Goal: Transaction & Acquisition: Purchase product/service

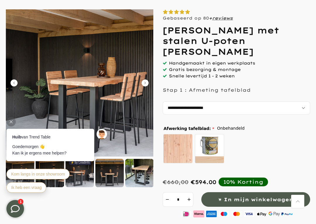
click at [143, 173] on div at bounding box center [139, 173] width 28 height 28
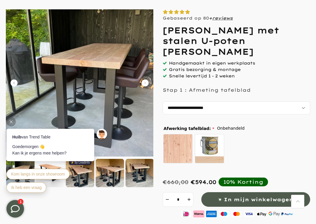
click at [114, 173] on div "Huib van Trend Table Goedemorgen 👋 Kan ik [PERSON_NAME] mee helpen? ⚡️ by Leadi…" at bounding box center [58, 158] width 114 height 84
click at [115, 175] on div at bounding box center [110, 173] width 28 height 28
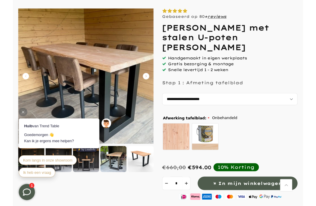
scroll to position [56, 0]
